Goal: Find specific page/section: Find specific page/section

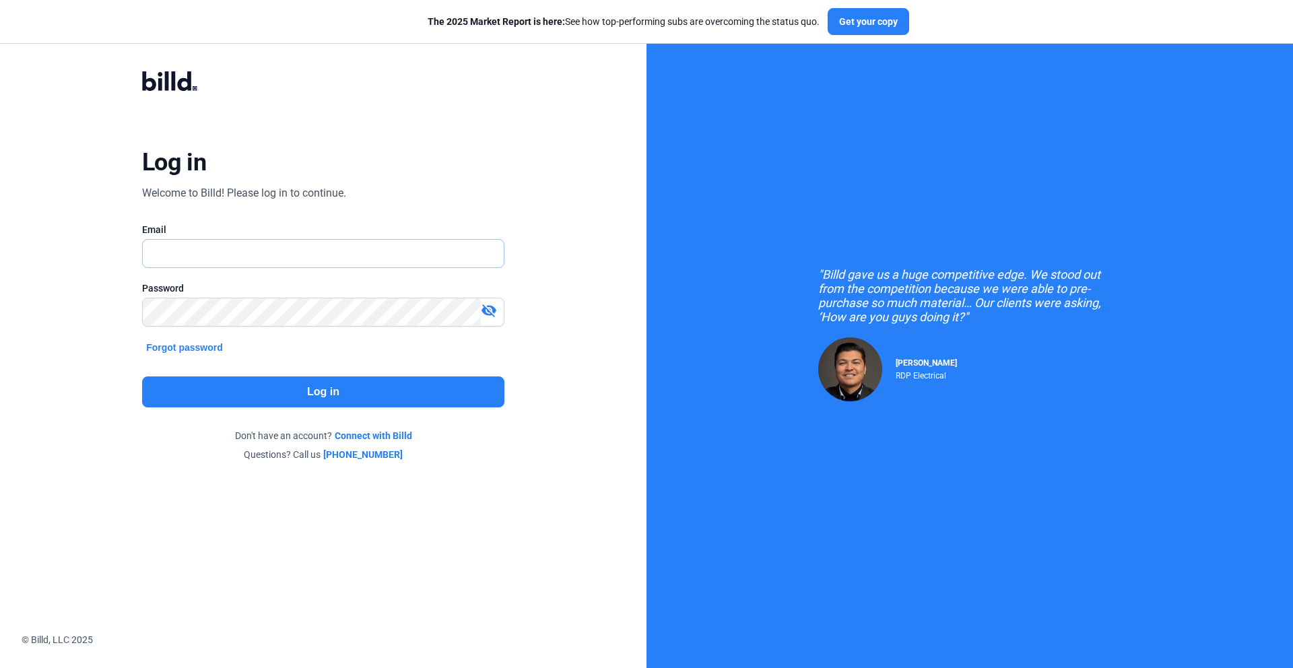
click at [359, 250] on input "text" at bounding box center [323, 254] width 361 height 28
type input "[PERSON_NAME][EMAIL_ADDRESS][DOMAIN_NAME]"
click at [330, 397] on button "Log in" at bounding box center [323, 391] width 362 height 31
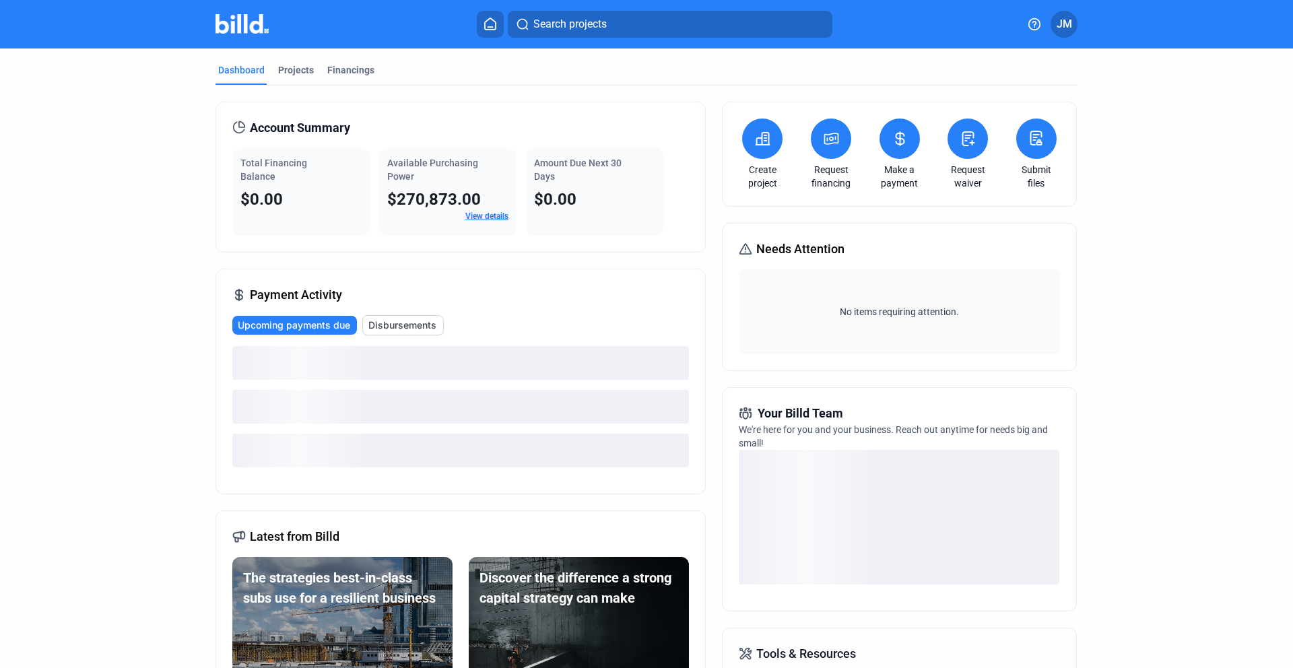
click at [1062, 28] on span "JM" at bounding box center [1063, 24] width 15 height 16
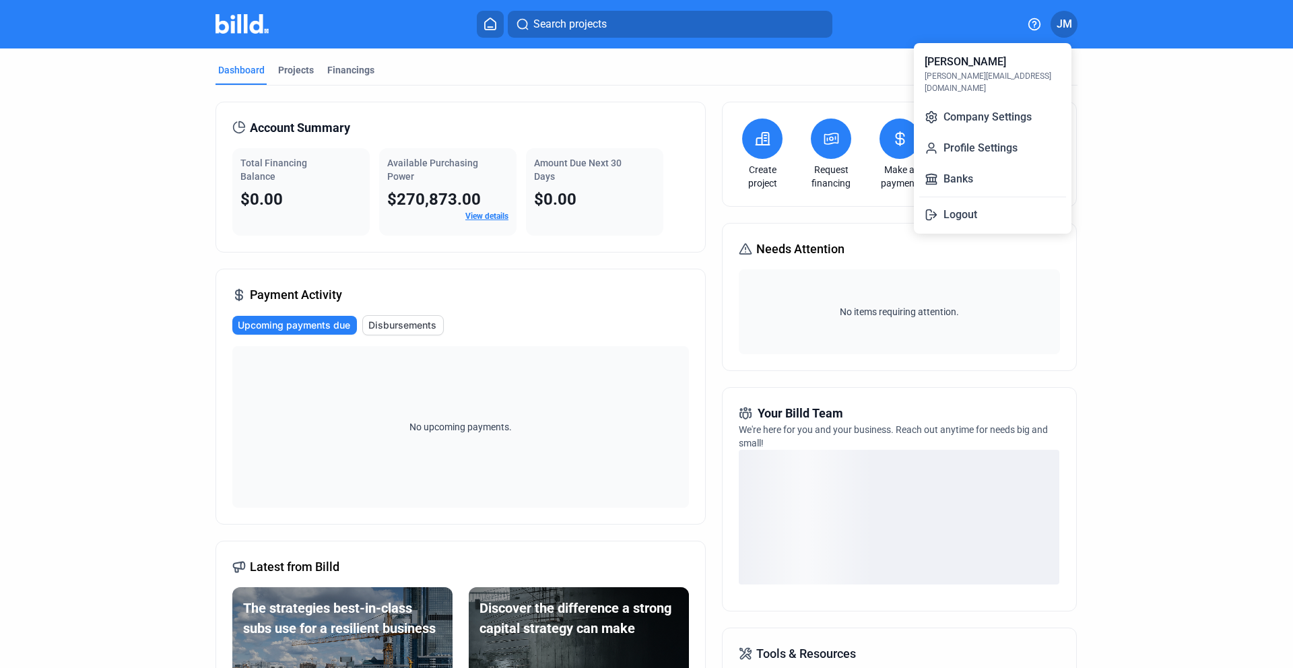
click at [1151, 184] on div at bounding box center [646, 334] width 1293 height 668
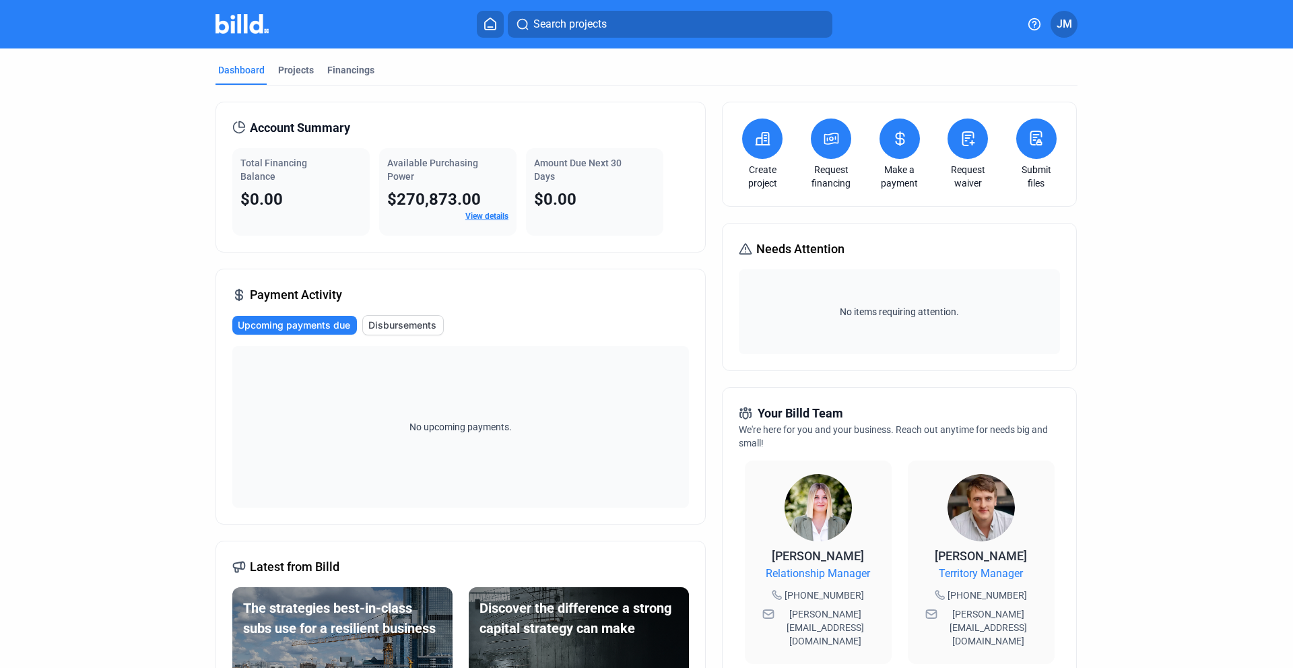
click at [1183, 526] on dashboard "Dashboard Projects Financings Account Summary Total Financing Balance $0.00 Ava…" at bounding box center [646, 507] width 1163 height 918
click at [180, 480] on dashboard "Dashboard Projects Financings Account Summary Total Financing Balance $0.00 Ava…" at bounding box center [646, 507] width 1163 height 918
click at [299, 76] on div "Projects" at bounding box center [296, 69] width 36 height 13
